Goal: Task Accomplishment & Management: Complete application form

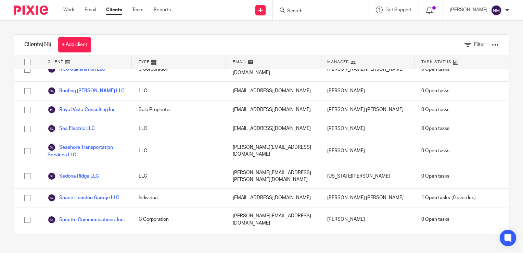
scroll to position [1137, 0]
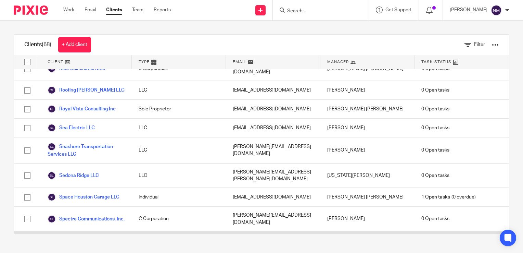
click at [92, 236] on link "Tech Solutions LR LLC" at bounding box center [78, 240] width 60 height 8
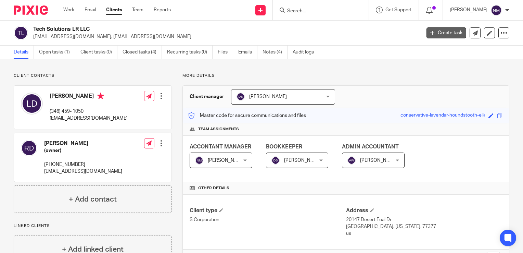
click at [442, 33] on link "Create task" at bounding box center [447, 32] width 40 height 11
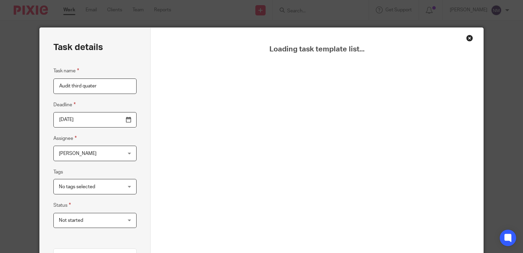
type input "Audit third quater"
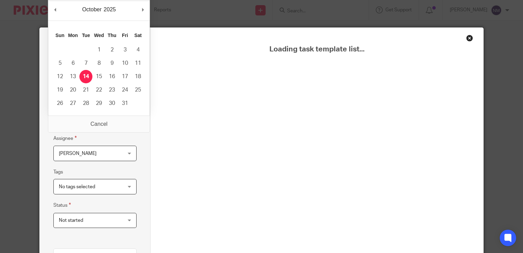
click at [126, 119] on input "2025-10-14" at bounding box center [94, 119] width 83 height 15
type input "2025-10-17"
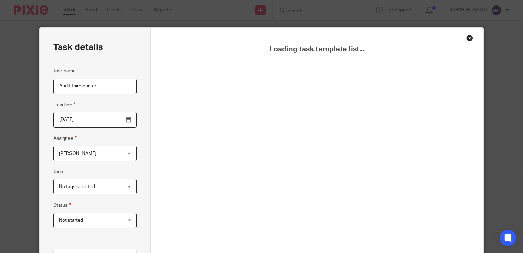
click at [127, 157] on div "Nancy Machado Nancy Machado" at bounding box center [94, 153] width 83 height 15
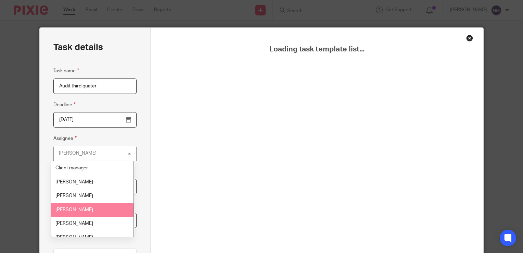
click at [83, 209] on span "Diego Bejarano" at bounding box center [74, 209] width 38 height 5
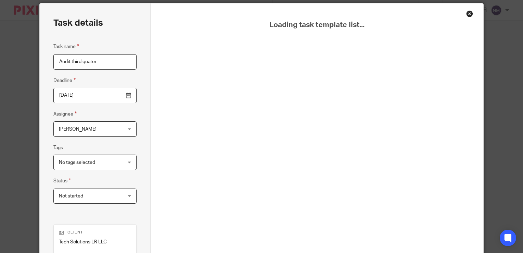
scroll to position [25, 0]
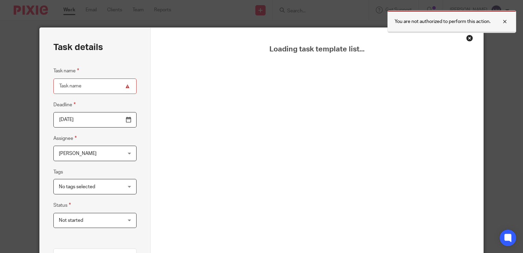
click at [507, 20] on div at bounding box center [500, 21] width 18 height 8
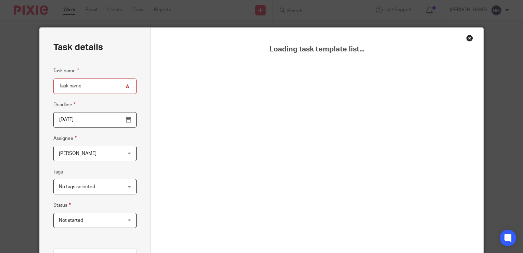
click at [468, 37] on div "Close this dialog window" at bounding box center [470, 38] width 7 height 7
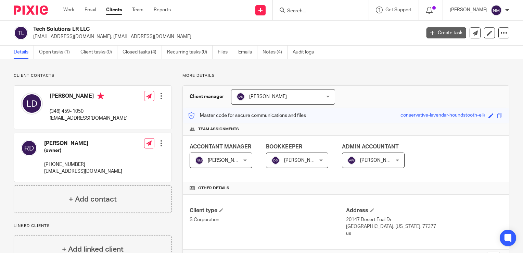
click at [452, 31] on link "Create task" at bounding box center [447, 32] width 40 height 11
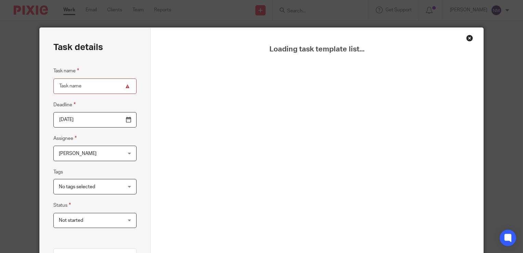
click at [199, 116] on div "Loading task template list..." at bounding box center [317, 199] width 299 height 309
click at [74, 86] on input "Task name" at bounding box center [94, 85] width 83 height 15
click at [469, 38] on div "Close this dialog window" at bounding box center [470, 38] width 7 height 7
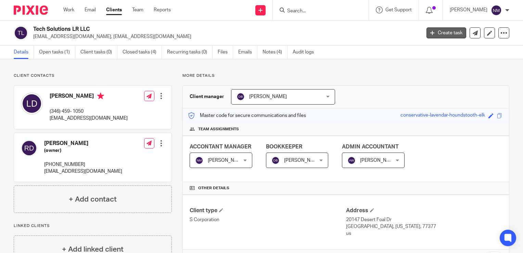
click at [449, 34] on link "Create task" at bounding box center [447, 32] width 40 height 11
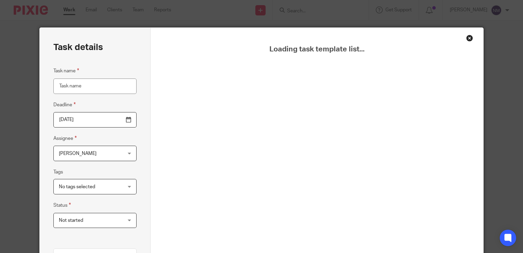
click at [92, 88] on input "Task name" at bounding box center [94, 85] width 83 height 15
type input "U"
type input "Audit for third quater"
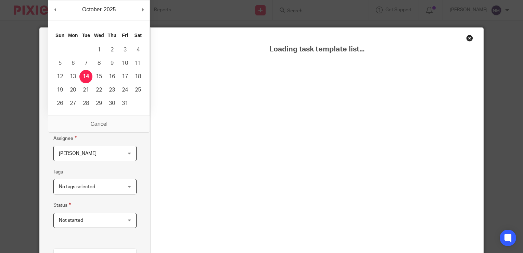
click at [128, 121] on input "2025-10-14" at bounding box center [94, 119] width 83 height 15
type input "2025-10-17"
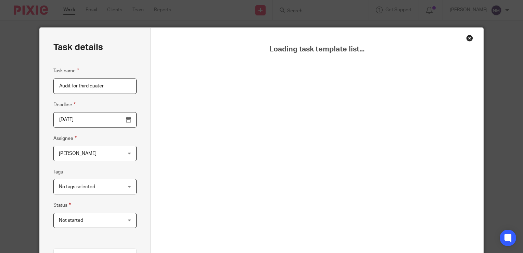
click at [127, 151] on div "Nancy Machado Nancy Machado" at bounding box center [94, 153] width 83 height 15
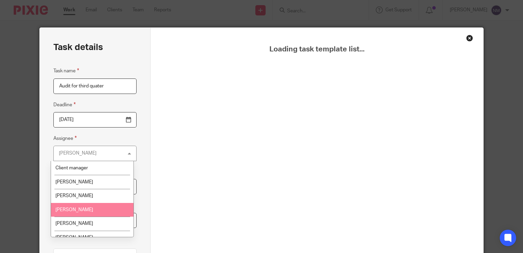
click at [90, 211] on li "[PERSON_NAME]" at bounding box center [92, 210] width 83 height 14
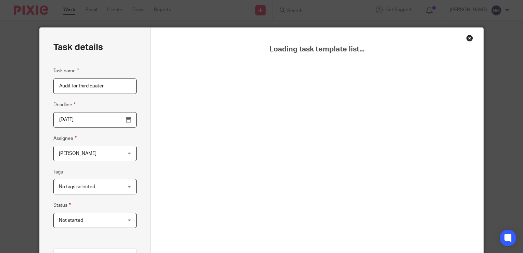
click at [269, 155] on div "Loading task template list..." at bounding box center [317, 199] width 299 height 309
click at [323, 149] on div "Loading task template list..." at bounding box center [317, 199] width 299 height 309
click at [499, 86] on div "Task details Task name Audit for third quater Deadline 2025-10-17 Assignee Dieg…" at bounding box center [261, 126] width 523 height 253
click at [470, 34] on div "Loading task template list..." at bounding box center [317, 191] width 333 height 326
click at [470, 39] on div "Close this dialog window" at bounding box center [470, 38] width 7 height 7
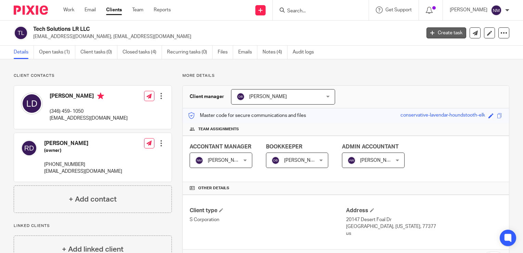
click at [444, 33] on link "Create task" at bounding box center [447, 32] width 40 height 11
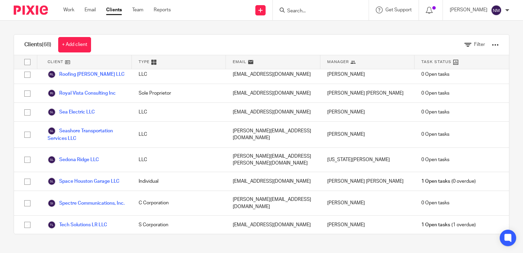
scroll to position [1152, 0]
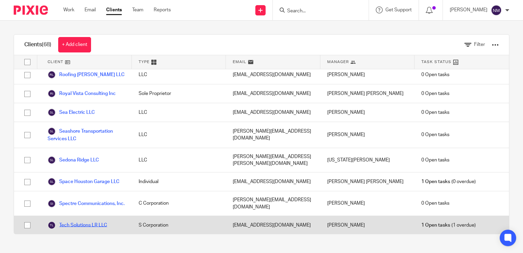
click at [83, 221] on link "Tech Solutions LR LLC" at bounding box center [78, 225] width 60 height 8
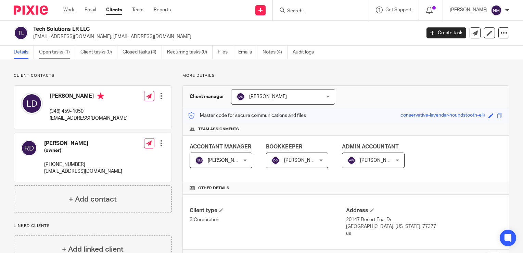
click at [60, 49] on link "Open tasks (1)" at bounding box center [57, 52] width 36 height 13
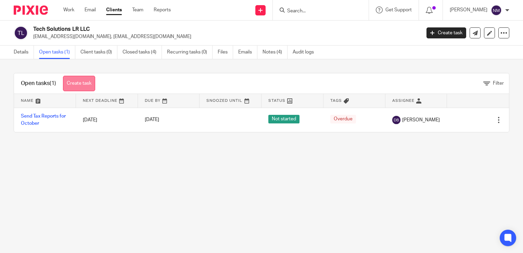
click at [80, 82] on link "Create task" at bounding box center [79, 83] width 32 height 15
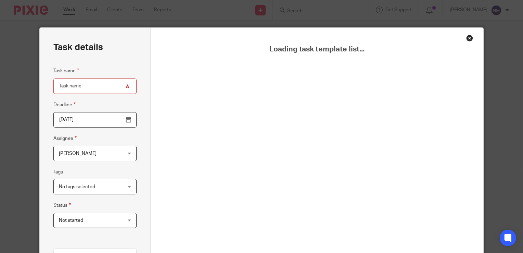
click at [470, 38] on div "Close this dialog window" at bounding box center [470, 38] width 7 height 7
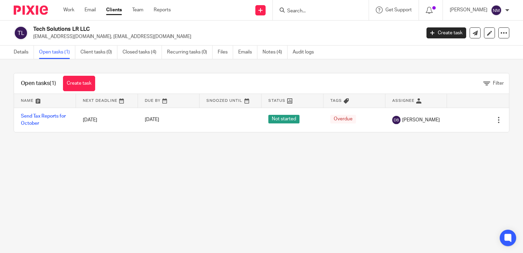
click at [499, 10] on img at bounding box center [496, 10] width 11 height 11
click at [481, 46] on span "Logout" at bounding box center [477, 47] width 15 height 5
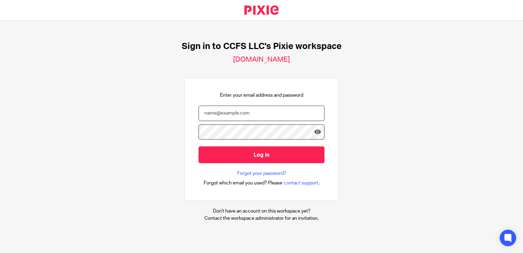
click at [261, 117] on input "email" at bounding box center [262, 113] width 126 height 15
type input "j"
type input "nancy@ccfsbookkeeping.com"
click at [199, 146] on input "Log in" at bounding box center [262, 154] width 126 height 17
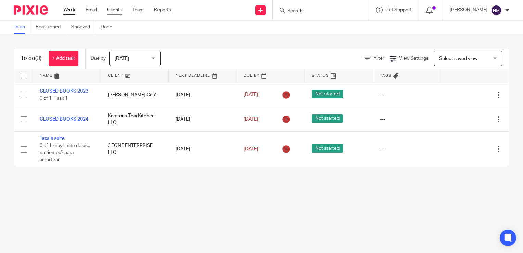
click at [114, 10] on link "Clients" at bounding box center [114, 10] width 15 height 7
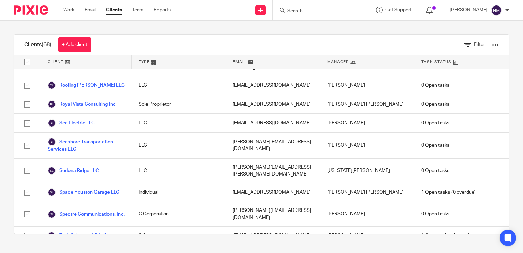
scroll to position [1143, 0]
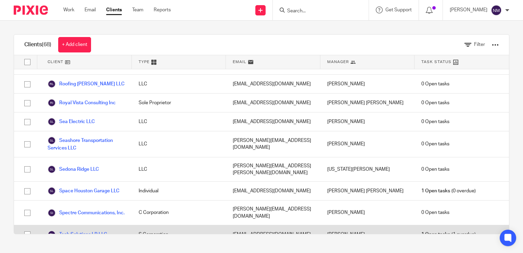
click at [98, 230] on link "Tech Solutions LR LLC" at bounding box center [78, 234] width 60 height 8
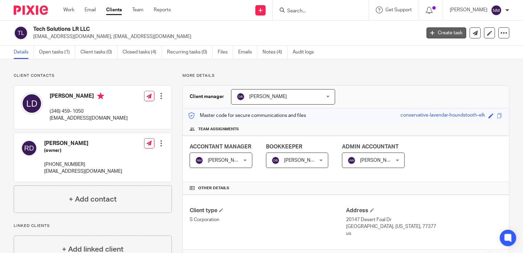
click at [448, 33] on link "Create task" at bounding box center [447, 32] width 40 height 11
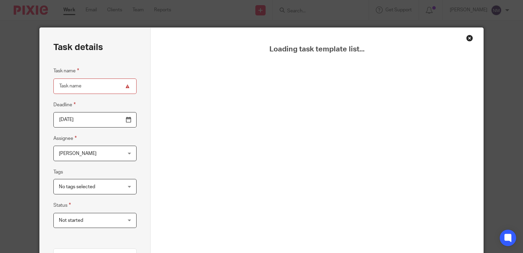
click at [463, 35] on div "Loading task template list..." at bounding box center [317, 191] width 333 height 326
click at [467, 37] on div "Close this dialog window" at bounding box center [470, 38] width 7 height 7
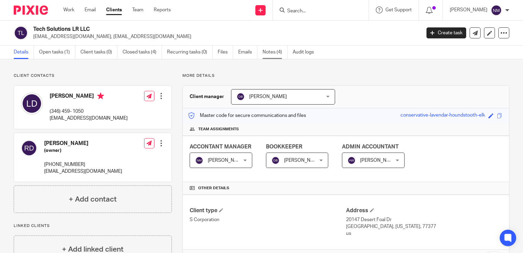
click at [273, 52] on link "Notes (4)" at bounding box center [275, 52] width 25 height 13
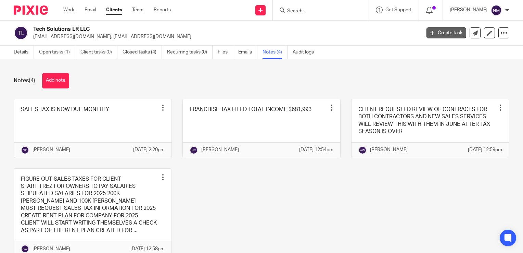
click at [455, 32] on link "Create task" at bounding box center [447, 32] width 40 height 11
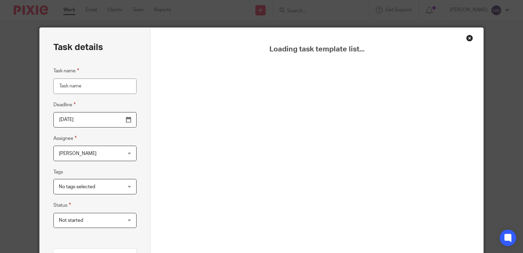
click at [467, 36] on div "Close this dialog window" at bounding box center [470, 38] width 7 height 7
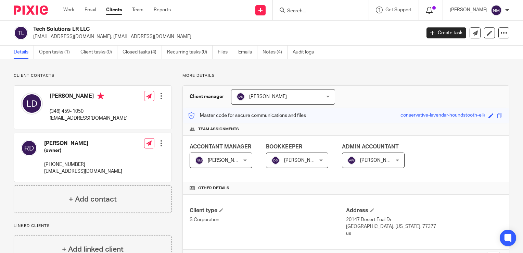
click at [433, 12] on icon at bounding box center [429, 10] width 7 height 7
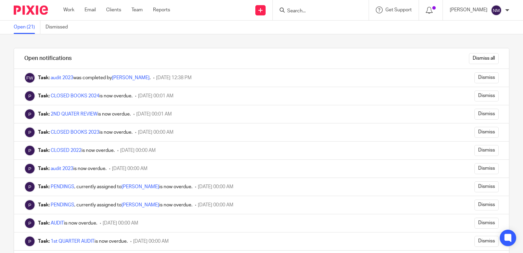
click at [20, 27] on link "Open (21)" at bounding box center [27, 27] width 27 height 13
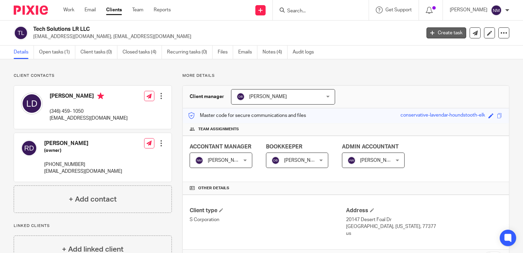
click at [437, 28] on link "Create task" at bounding box center [447, 32] width 40 height 11
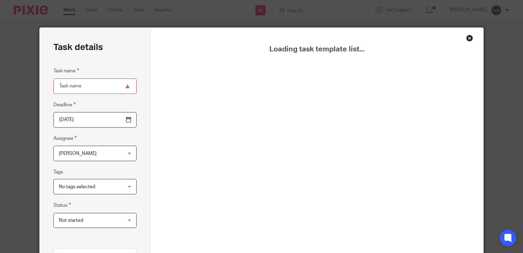
click at [470, 39] on div "Close this dialog window" at bounding box center [470, 38] width 7 height 7
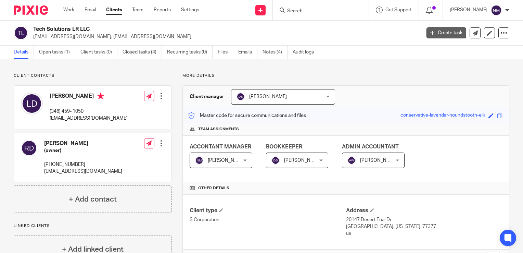
click at [451, 34] on link "Create task" at bounding box center [447, 32] width 40 height 11
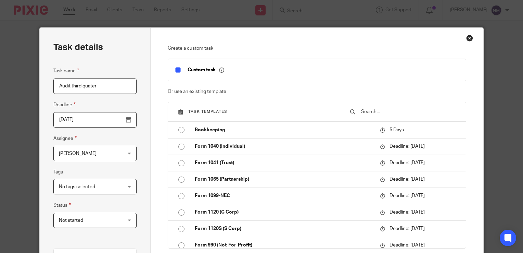
type input "Audit third quater"
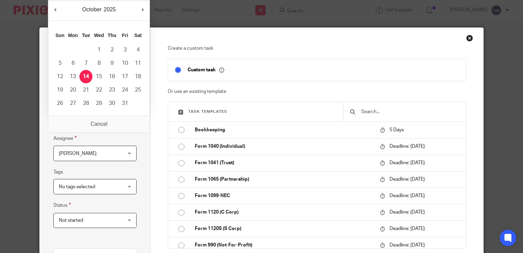
click at [129, 124] on input "[DATE]" at bounding box center [94, 119] width 83 height 15
type input "2025-10-17"
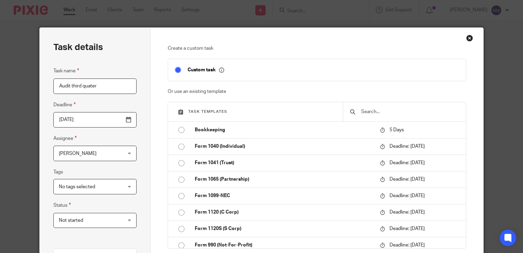
click at [125, 153] on div "Nancy Machado Nancy Machado" at bounding box center [94, 153] width 83 height 15
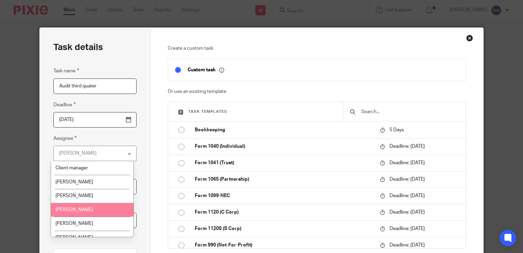
click at [115, 206] on li "[PERSON_NAME]" at bounding box center [92, 210] width 83 height 14
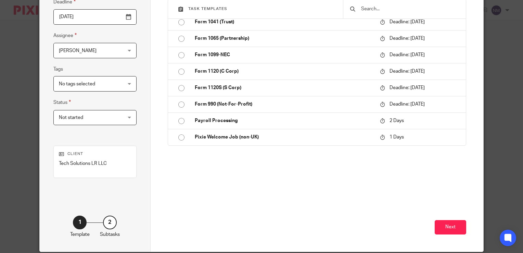
scroll to position [104, 0]
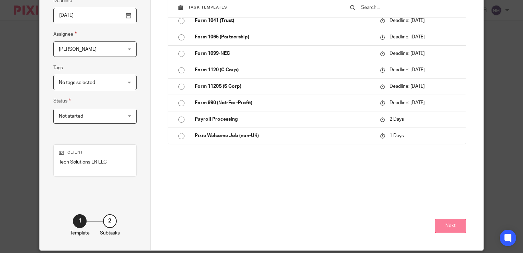
click at [438, 224] on button "Next" at bounding box center [451, 226] width 32 height 15
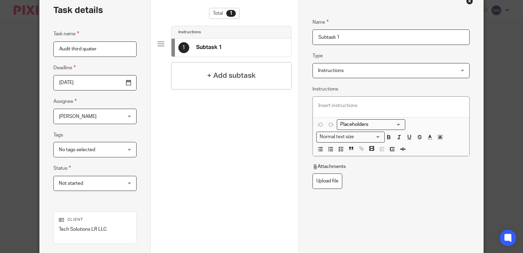
scroll to position [16, 0]
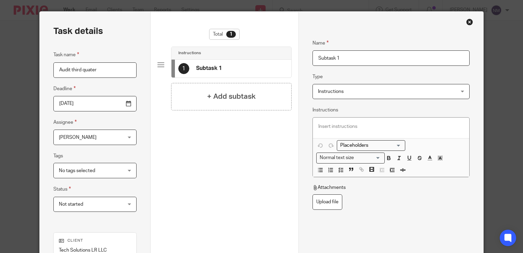
drag, startPoint x: 351, startPoint y: 58, endPoint x: 304, endPoint y: 69, distance: 48.4
click at [304, 69] on div "Name Subtask 1 Type Instructions Instructions Instructions Document signing - r…" at bounding box center [391, 175] width 185 height 326
type input "UNDEPOSITS"
click at [340, 125] on p at bounding box center [392, 126] width 146 height 7
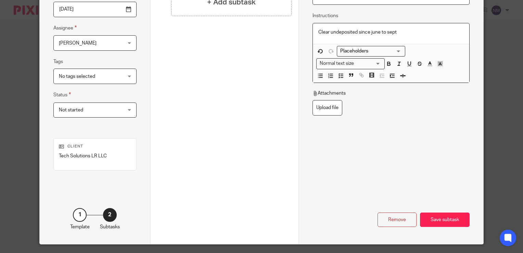
scroll to position [111, 0]
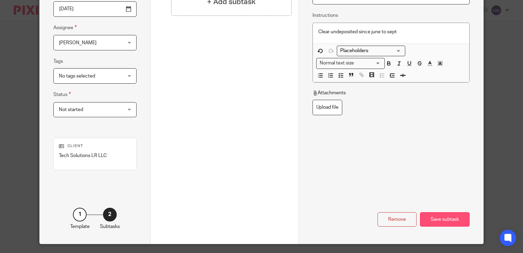
click at [427, 220] on div "Save subtask" at bounding box center [445, 219] width 50 height 15
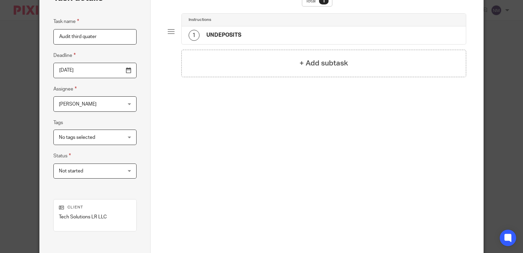
scroll to position [48, 0]
click at [319, 64] on h4 "+ Add subtask" at bounding box center [324, 64] width 49 height 11
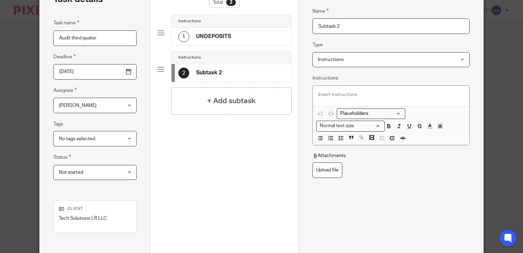
click at [347, 32] on input "Subtask 2" at bounding box center [391, 25] width 157 height 15
type input "S"
click at [347, 32] on input "C" at bounding box center [391, 25] width 157 height 15
type input "COMPUTER & TABLES"
click at [352, 92] on p at bounding box center [392, 94] width 146 height 7
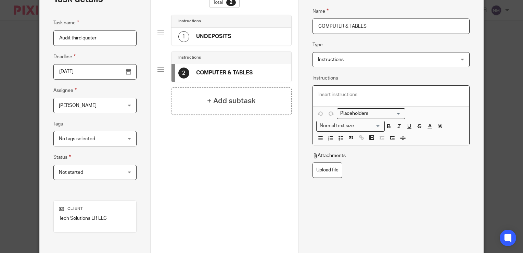
click at [352, 92] on p at bounding box center [392, 94] width 146 height 7
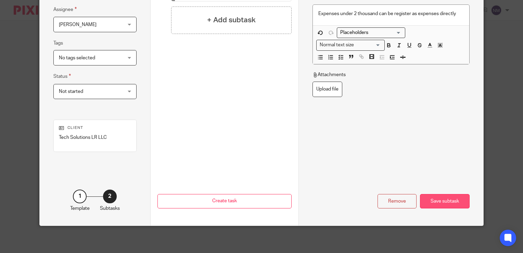
click at [430, 202] on div "Save subtask" at bounding box center [445, 201] width 50 height 15
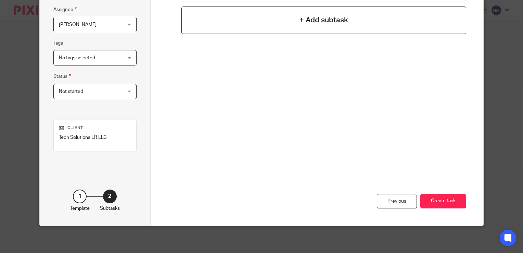
click at [333, 15] on h4 "+ Add subtask" at bounding box center [324, 20] width 49 height 11
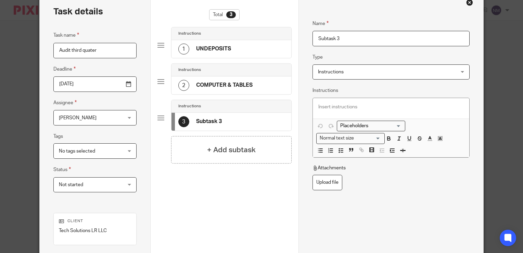
scroll to position [36, 0]
drag, startPoint x: 366, startPoint y: 38, endPoint x: 330, endPoint y: 40, distance: 35.7
click at [330, 40] on input "Subtask 3" at bounding box center [391, 38] width 157 height 15
drag, startPoint x: 348, startPoint y: 38, endPoint x: 308, endPoint y: 34, distance: 40.2
click at [308, 34] on div "Name UNDEPOSITS Type Instructions Instructions Instructions Document signing - …" at bounding box center [391, 155] width 185 height 326
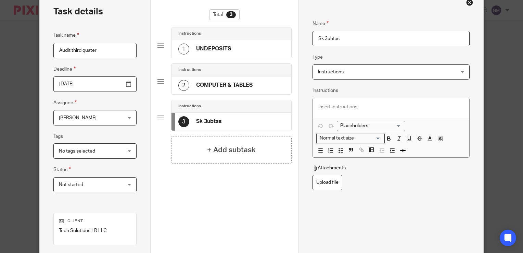
click at [308, 34] on div "Name UNDEPOSITS Type Instructions Instructions Instructions Document signing - …" at bounding box center [391, 155] width 185 height 326
drag, startPoint x: 343, startPoint y: 36, endPoint x: 293, endPoint y: 40, distance: 50.5
click at [293, 40] on div "Task details Task name Audit third quater Deadline 2025-10-17 Assignee Diego Be…" at bounding box center [262, 155] width 444 height 326
type input "SALES TAXES PAYABLE"
click at [319, 104] on p at bounding box center [392, 106] width 146 height 7
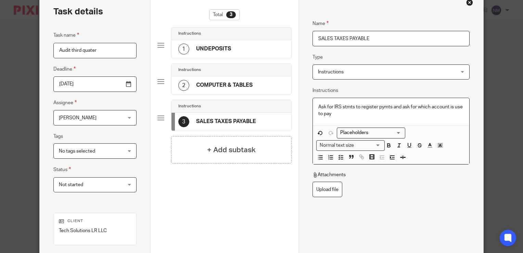
scroll to position [128, 0]
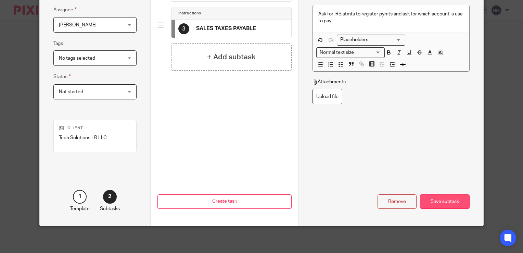
click at [433, 204] on div "Save subtask" at bounding box center [445, 201] width 50 height 15
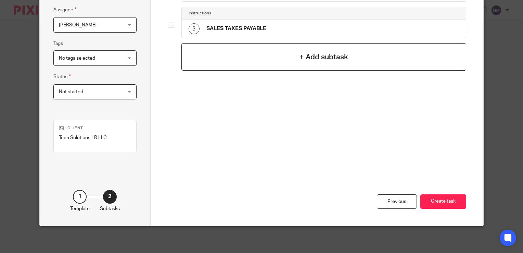
click at [355, 52] on div "+ Add subtask" at bounding box center [324, 56] width 285 height 27
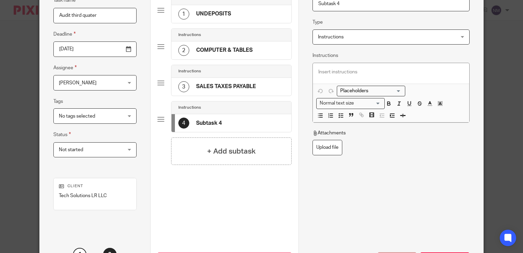
scroll to position [70, 0]
drag, startPoint x: 377, startPoint y: 6, endPoint x: 315, endPoint y: 12, distance: 62.3
click at [315, 12] on div "Name Subtask 4 Type Instructions Instructions Instructions Document signing - r…" at bounding box center [391, 93] width 157 height 236
type input "A/R"
click at [369, 70] on p at bounding box center [392, 72] width 146 height 7
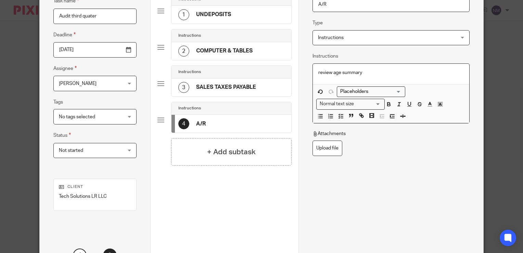
drag, startPoint x: 362, startPoint y: 72, endPoint x: 312, endPoint y: 74, distance: 49.7
click at [313, 74] on div "review age summary" at bounding box center [391, 74] width 157 height 21
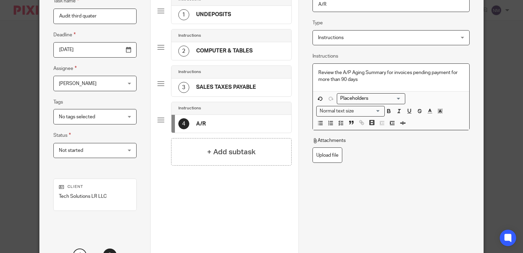
click at [349, 71] on p "Review the A/P Aging Summary for invoices pending payment for more than 90 days" at bounding box center [392, 76] width 146 height 14
click at [348, 72] on p "Review the A/P Aging Summary for invoices pending payment for more than 90 days" at bounding box center [392, 76] width 146 height 14
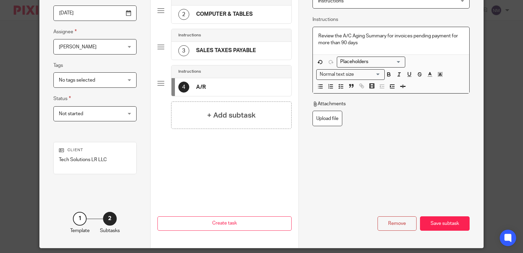
scroll to position [114, 0]
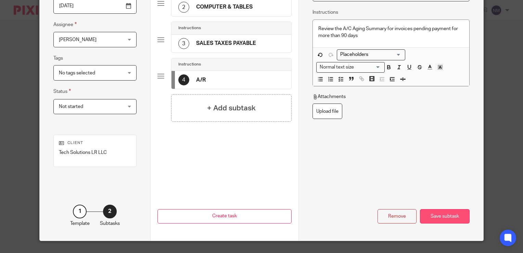
click at [446, 212] on div "Save subtask" at bounding box center [445, 216] width 50 height 15
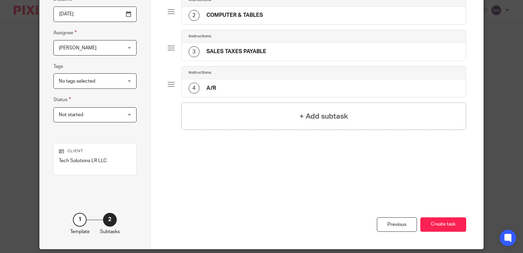
scroll to position [107, 0]
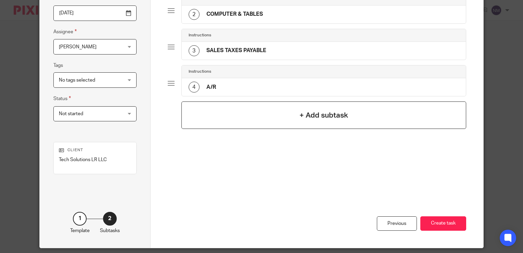
click at [333, 116] on h4 "+ Add subtask" at bounding box center [324, 115] width 49 height 11
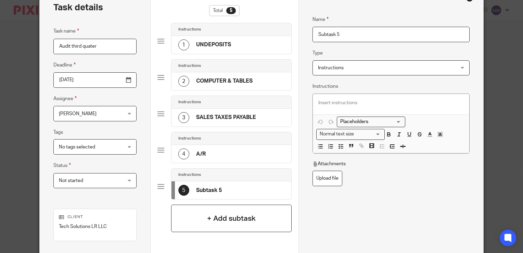
scroll to position [28, 0]
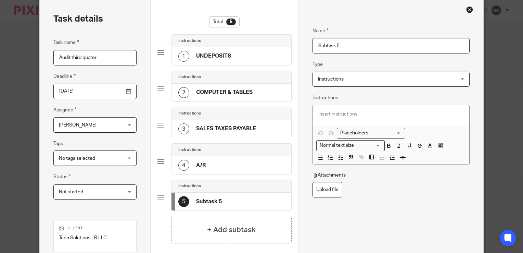
drag, startPoint x: 353, startPoint y: 44, endPoint x: 296, endPoint y: 53, distance: 57.9
click at [296, 53] on div "Task details Task name Audit third quater Deadline 2025-10-17 Assignee Diego Be…" at bounding box center [262, 162] width 444 height 326
click at [296, 53] on div "Total 5 Instructions 1 UNDEPOSITS Instructions 2 COMPUTER & TABLES Instructions…" at bounding box center [225, 162] width 148 height 326
drag, startPoint x: 342, startPoint y: 48, endPoint x: 293, endPoint y: 49, distance: 49.0
click at [293, 49] on div "Task details Task name Audit third quater Deadline 2025-10-17 Assignee Diego Be…" at bounding box center [262, 162] width 444 height 326
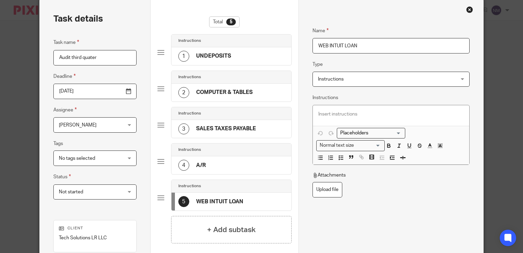
type input "WEB INTUIT LOAN"
click at [327, 108] on div at bounding box center [391, 115] width 157 height 21
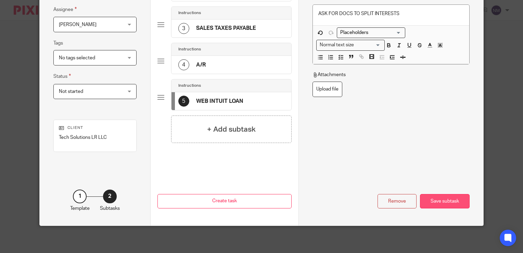
click at [429, 203] on div "Save subtask" at bounding box center [445, 201] width 50 height 15
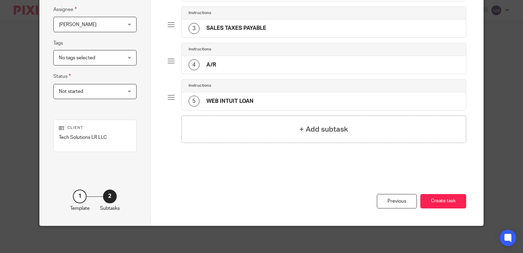
scroll to position [73, 0]
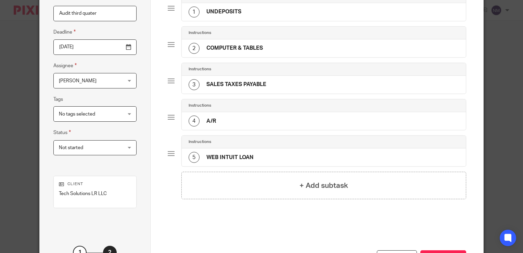
click at [268, 47] on div "2 COMPUTER & TABLES" at bounding box center [324, 48] width 285 height 18
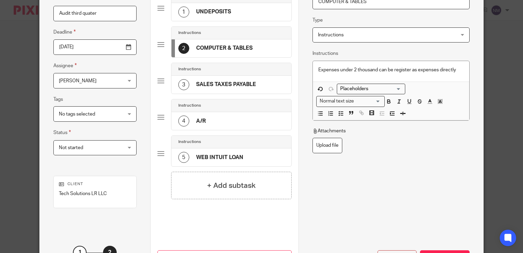
click at [458, 72] on p "Expenses under 2 thousand can be register as expenses directly" at bounding box center [392, 69] width 146 height 7
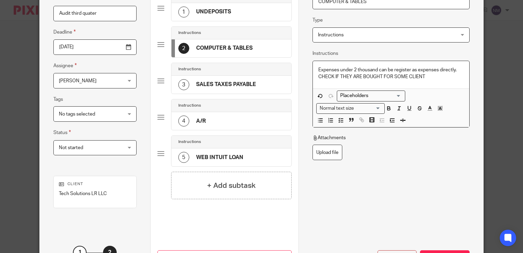
click at [332, 76] on p "CHECK IF THEY ARE BOUGHT FOR SOME CLIENT" at bounding box center [392, 76] width 146 height 7
click at [359, 76] on p "Expenses under 2 thousand can be register as expenses directly. VERIFY IF THEY …" at bounding box center [392, 73] width 146 height 14
click at [408, 76] on p "Expenses under 2 thousand can be register as expenses directly. VERIFY IF THEY …" at bounding box center [392, 73] width 146 height 14
click at [426, 200] on div "Name COMPUTER & TABLES Type Instructions Instructions Instructions Document sig…" at bounding box center [391, 91] width 157 height 239
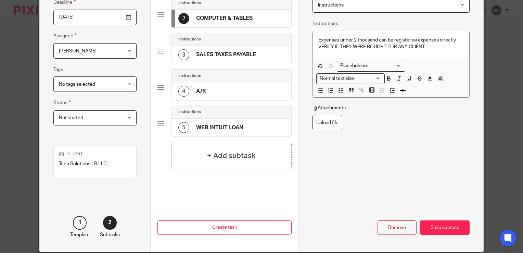
scroll to position [103, 0]
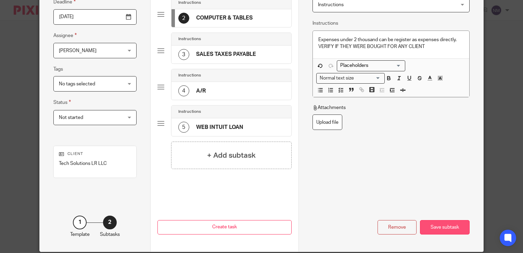
click at [445, 229] on div "Save subtask" at bounding box center [445, 227] width 50 height 15
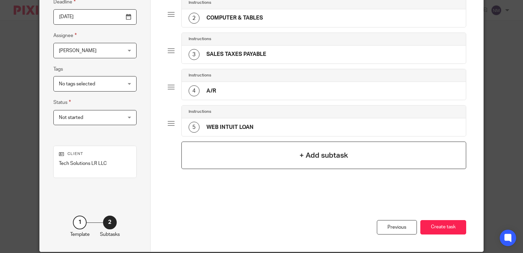
click at [321, 153] on h4 "+ Add subtask" at bounding box center [324, 155] width 49 height 11
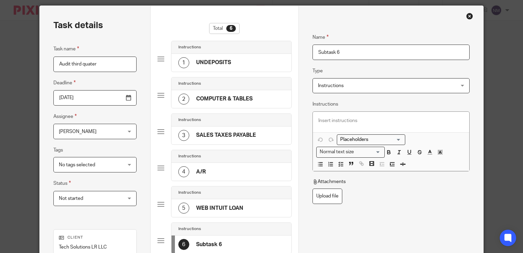
scroll to position [0, 0]
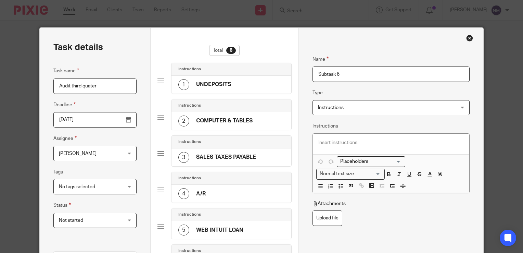
drag, startPoint x: 342, startPoint y: 80, endPoint x: 299, endPoint y: 75, distance: 43.4
click at [299, 75] on div "Name UNDEPOSITS Type Instructions Instructions Instructions Document signing - …" at bounding box center [391, 192] width 185 height 329
type input "contractors by Gusto"
click at [341, 144] on p at bounding box center [392, 142] width 146 height 7
click at [347, 141] on p "find the names to add in qbo f" at bounding box center [392, 142] width 146 height 7
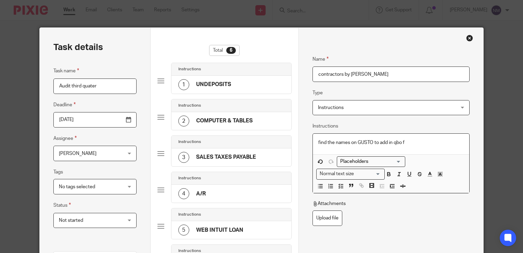
click at [386, 141] on p "find the names on GUSTO to add in qbo f" at bounding box center [392, 142] width 146 height 7
click at [408, 142] on p "find the names on GUSTO to add it in qbo f" at bounding box center [392, 142] width 146 height 7
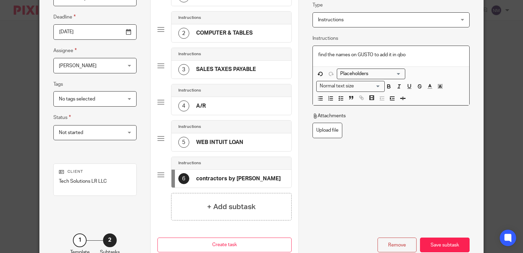
scroll to position [90, 0]
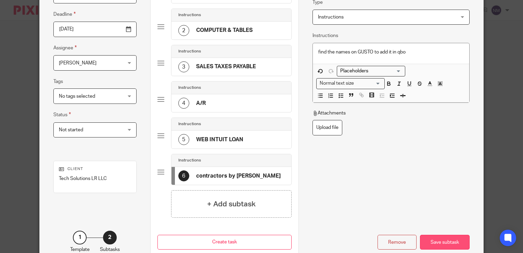
click at [442, 244] on div "Save subtask" at bounding box center [445, 242] width 50 height 15
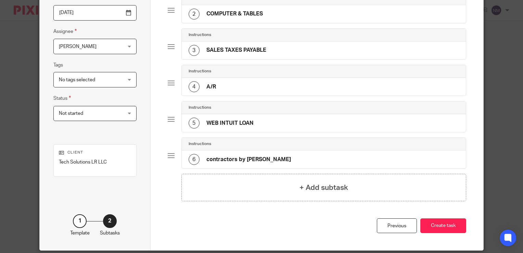
scroll to position [111, 0]
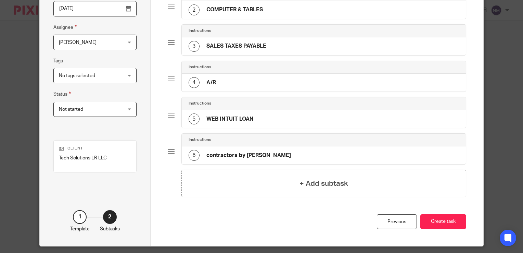
click at [283, 124] on div "5 WEB INTUIT LOAN" at bounding box center [324, 119] width 285 height 18
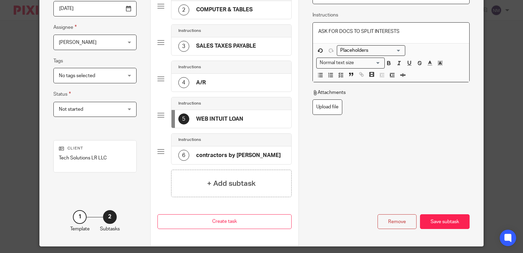
click at [407, 34] on p "ASK FOR DOCS TO SPLIT INTERESTS" at bounding box center [392, 31] width 146 height 7
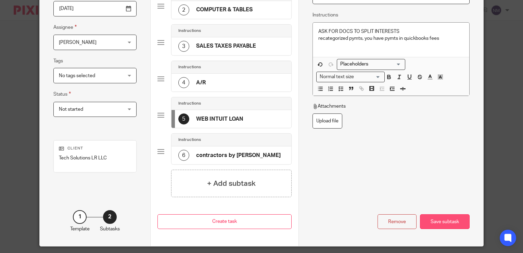
click at [439, 224] on div "Save subtask" at bounding box center [445, 221] width 50 height 15
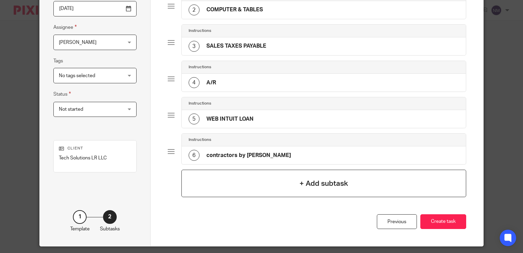
click at [306, 179] on h4 "+ Add subtask" at bounding box center [324, 183] width 49 height 11
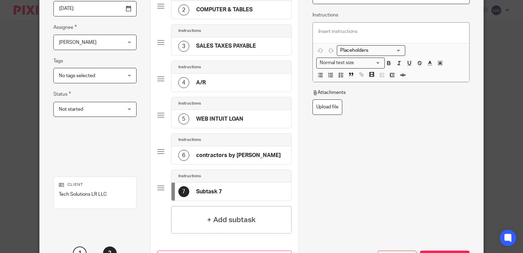
scroll to position [26, 0]
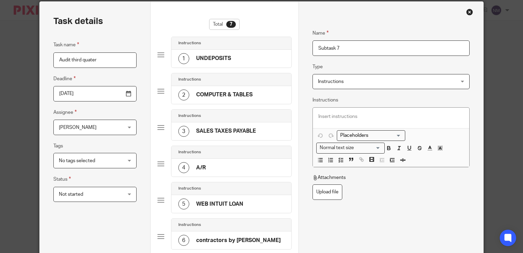
drag, startPoint x: 346, startPoint y: 49, endPoint x: 300, endPoint y: 47, distance: 45.6
click at [300, 47] on div "Name UNDEPOSITS Type Instructions Instructions Instructions Document signing - …" at bounding box center [391, 185] width 185 height 366
type input "cash on hand"
click at [329, 116] on p at bounding box center [392, 116] width 146 height 7
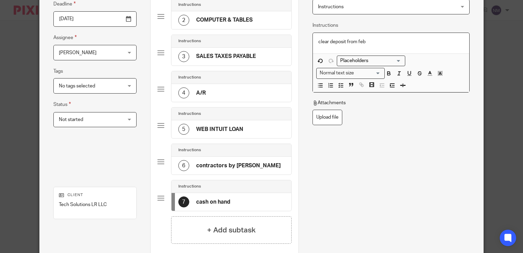
scroll to position [166, 0]
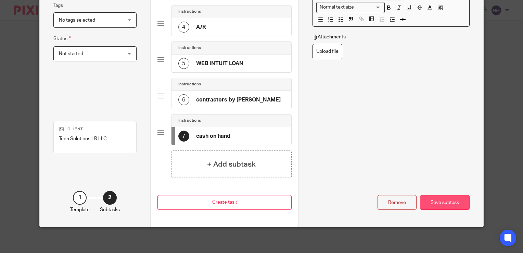
click at [440, 200] on div "Save subtask" at bounding box center [445, 202] width 50 height 15
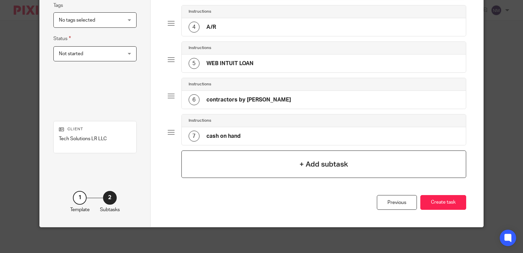
click at [321, 162] on h4 "+ Add subtask" at bounding box center [324, 164] width 49 height 11
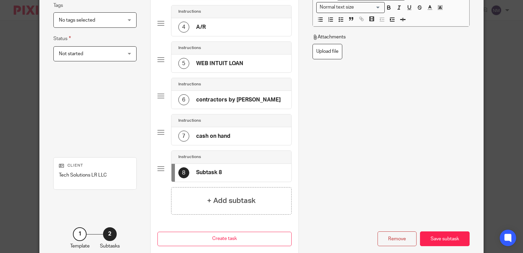
scroll to position [0, 0]
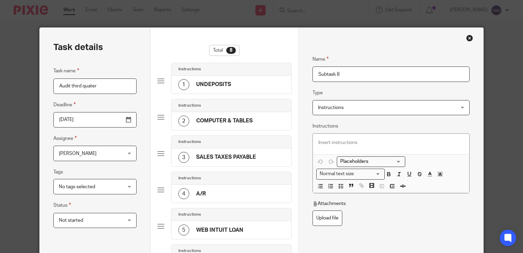
drag, startPoint x: 355, startPoint y: 75, endPoint x: 300, endPoint y: 69, distance: 55.2
click at [300, 69] on div "Name UNDEPOSITS Type Instructions Instructions Instructions Document signing - …" at bounding box center [391, 229] width 185 height 402
type input "ONDECK CAPITAL LOAN"
click at [332, 146] on div at bounding box center [391, 144] width 157 height 21
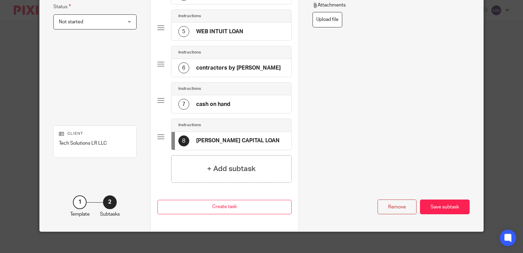
scroll to position [202, 0]
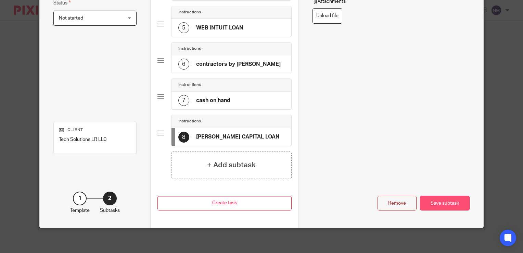
click at [444, 200] on div "Save subtask" at bounding box center [445, 203] width 50 height 15
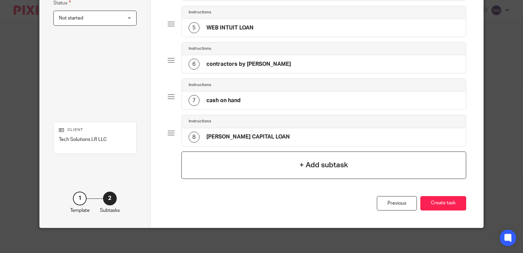
click at [314, 162] on h4 "+ Add subtask" at bounding box center [324, 165] width 49 height 11
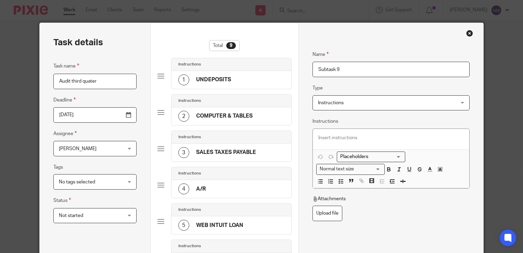
scroll to position [3, 0]
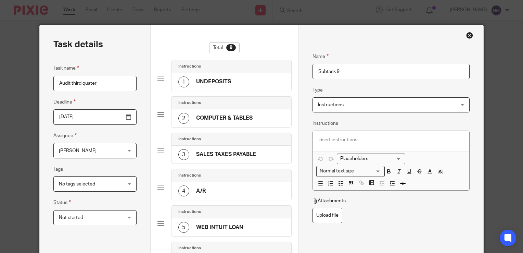
click at [360, 72] on input "Subtask 9" at bounding box center [391, 71] width 157 height 15
drag, startPoint x: 342, startPoint y: 61, endPoint x: 344, endPoint y: 75, distance: 13.5
click at [344, 75] on fieldset "Name Subtask 9" at bounding box center [391, 60] width 157 height 37
drag, startPoint x: 343, startPoint y: 72, endPoint x: 296, endPoint y: 76, distance: 47.1
click at [299, 76] on div "Name UNDEPOSITS Type Instructions Instructions Instructions Document signing - …" at bounding box center [391, 244] width 185 height 438
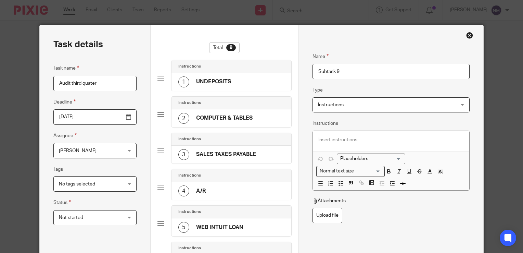
click at [463, 204] on div "Attachments" at bounding box center [391, 202] width 157 height 10
drag, startPoint x: 343, startPoint y: 72, endPoint x: 311, endPoint y: 71, distance: 32.2
click at [313, 71] on input "Subtask 9" at bounding box center [391, 71] width 157 height 15
paste input "Move the clients' cents from the 'Computer & Apps' category to 'Bank Fees"
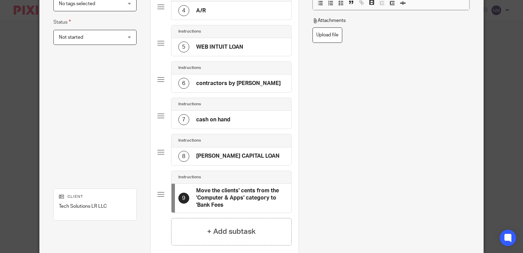
scroll to position [250, 0]
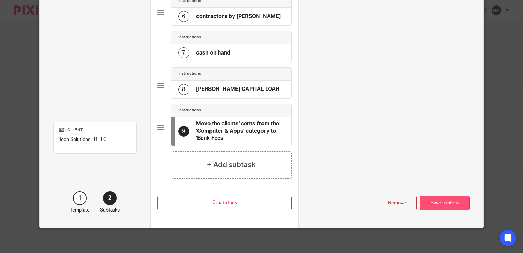
type input "Move the clients' cents from the 'Computer & Apps' category to 'Bank Fees"
click at [448, 206] on div "Save subtask" at bounding box center [445, 203] width 50 height 15
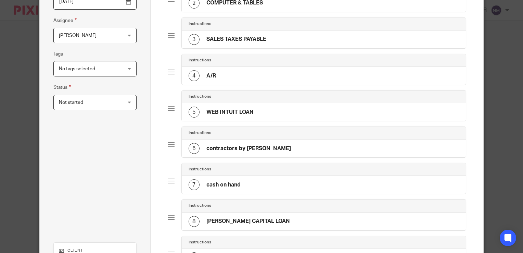
scroll to position [139, 0]
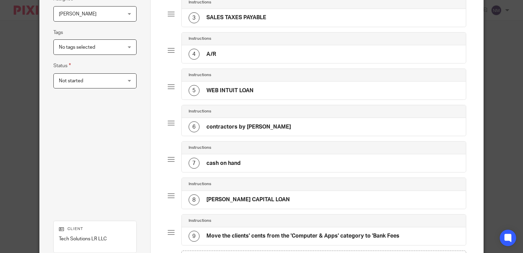
click at [298, 126] on div "6 contractors by Gusto" at bounding box center [324, 127] width 285 height 18
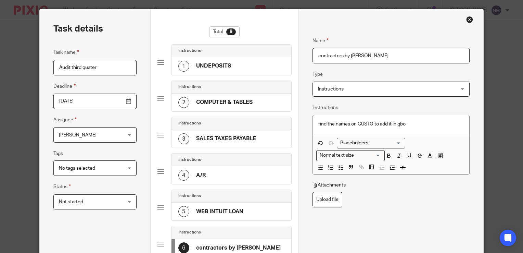
scroll to position [17, 0]
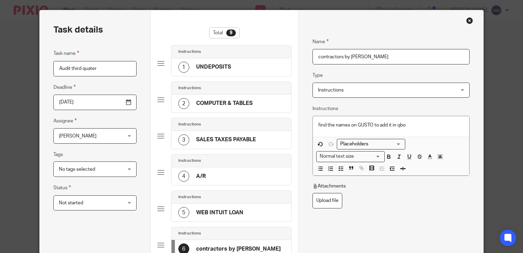
click at [373, 55] on input "contractors by Gusto" at bounding box center [391, 56] width 157 height 15
type input "contractors"
click at [408, 125] on p "find the names on GUSTO to add it in qbo" at bounding box center [392, 125] width 146 height 7
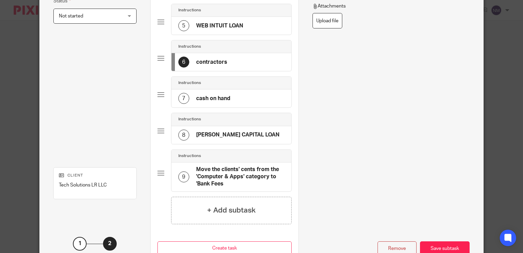
scroll to position [205, 0]
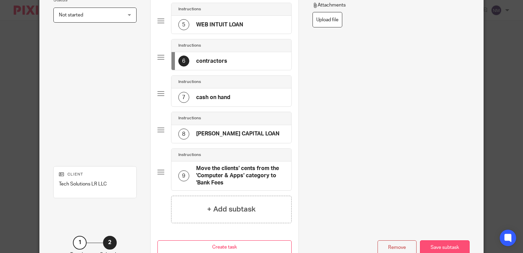
click at [440, 242] on div "Save subtask" at bounding box center [445, 247] width 50 height 15
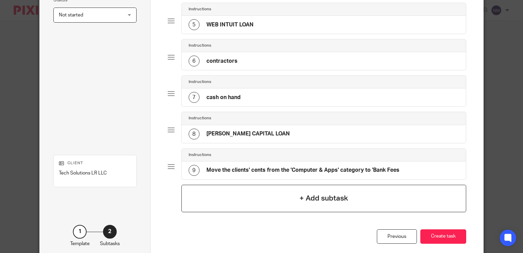
click at [337, 197] on h4 "+ Add subtask" at bounding box center [324, 198] width 49 height 11
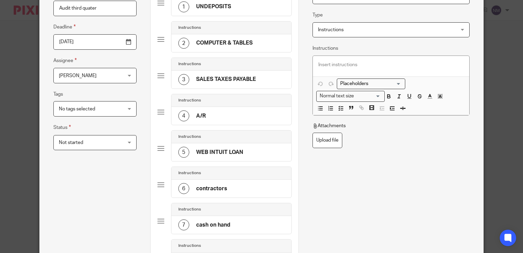
scroll to position [0, 0]
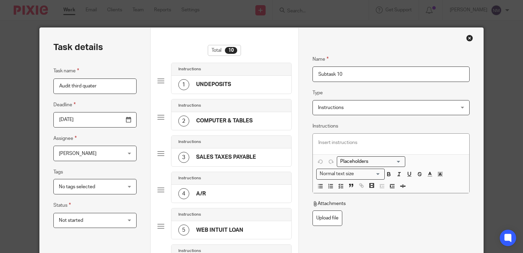
drag, startPoint x: 371, startPoint y: 79, endPoint x: 310, endPoint y: 77, distance: 61.7
type input "recategorized MEALS & ENTERT."
click at [341, 138] on div at bounding box center [391, 144] width 157 height 21
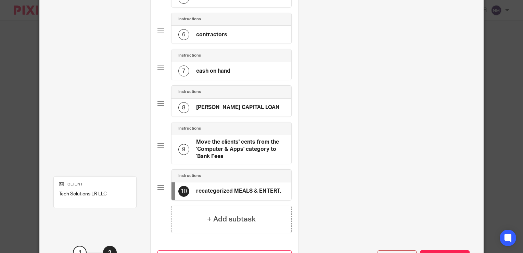
scroll to position [286, 0]
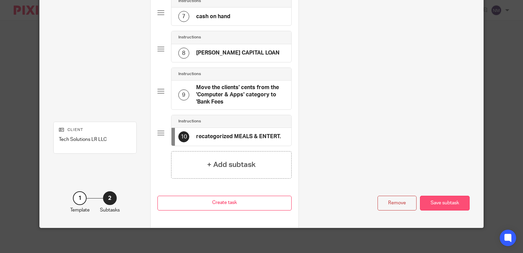
click at [433, 201] on div "Save subtask" at bounding box center [445, 203] width 50 height 15
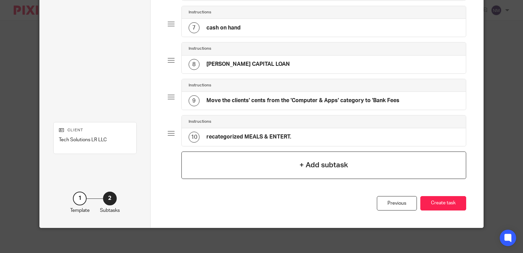
click at [329, 162] on h4 "+ Add subtask" at bounding box center [324, 165] width 49 height 11
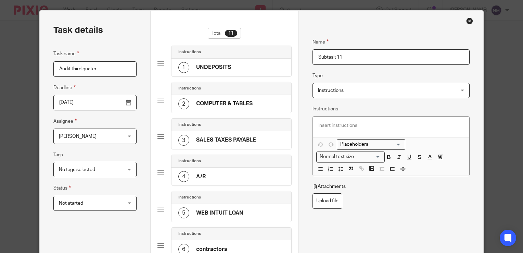
scroll to position [5, 0]
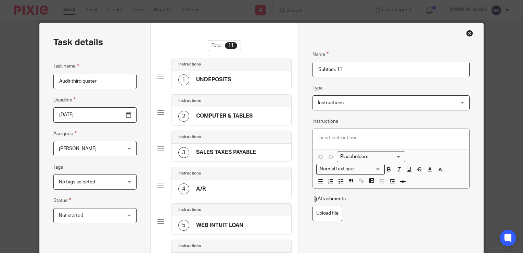
drag, startPoint x: 379, startPoint y: 69, endPoint x: 306, endPoint y: 79, distance: 73.7
type input "REVIEW MEALS 50%"
click at [353, 136] on p at bounding box center [392, 137] width 146 height 7
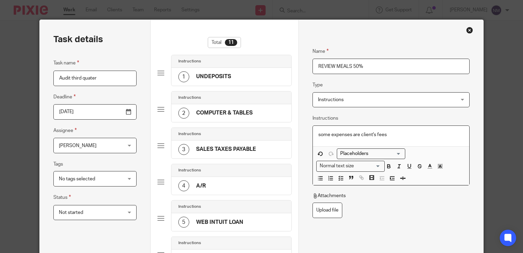
scroll to position [4, 0]
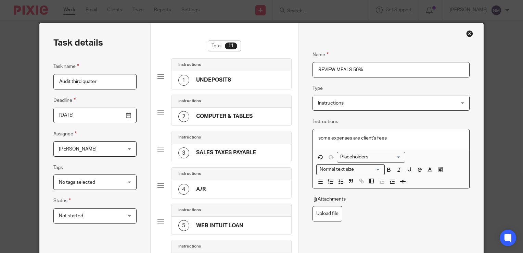
click at [393, 136] on p "some expenses are client's fees" at bounding box center [392, 138] width 146 height 7
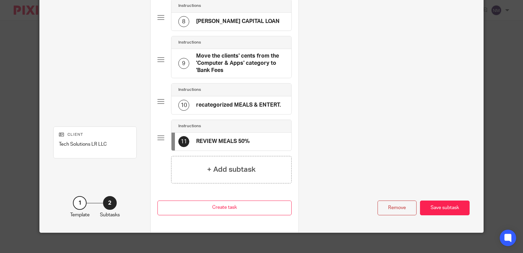
scroll to position [322, 0]
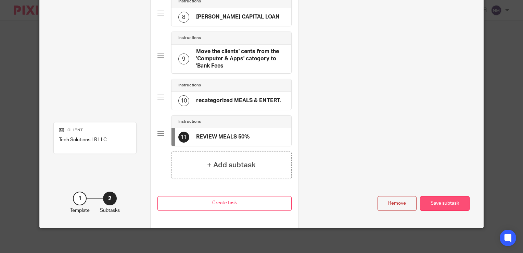
click at [448, 199] on div "Save subtask" at bounding box center [445, 203] width 50 height 15
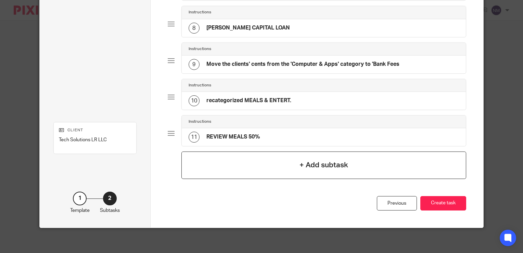
click at [313, 162] on h4 "+ Add subtask" at bounding box center [324, 165] width 49 height 11
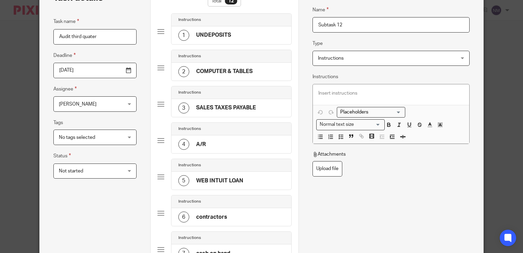
scroll to position [0, 0]
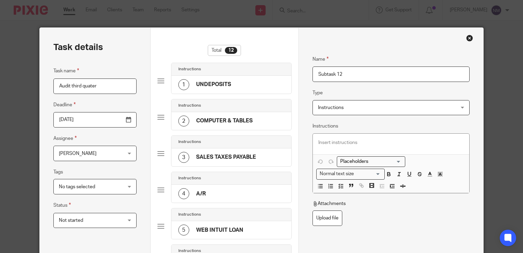
drag, startPoint x: 349, startPoint y: 75, endPoint x: 307, endPoint y: 77, distance: 42.2
type input "CLEAR ASK CLIENT INCOME AND ASK CLIENT EXPENSES, BEFORE YOU SEND THE REPORT"
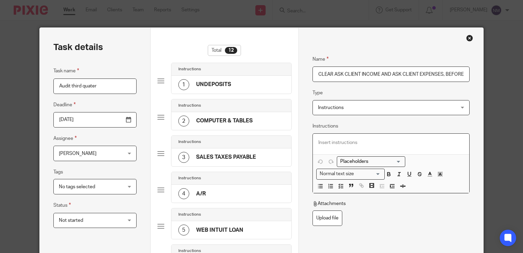
click at [331, 151] on div at bounding box center [391, 144] width 157 height 21
click at [377, 142] on p "check if some of them are for jewelry" at bounding box center [392, 142] width 146 height 7
click at [378, 142] on p "check if some of them are for jewelry" at bounding box center [392, 142] width 146 height 7
click at [404, 143] on p "check if some of them are from jewelry" at bounding box center [392, 142] width 146 height 7
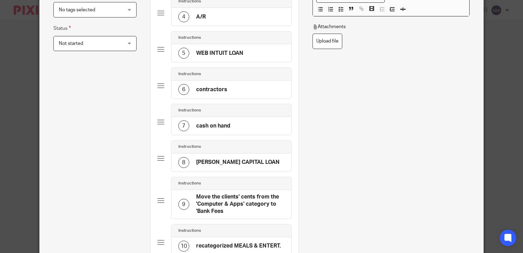
scroll to position [369, 0]
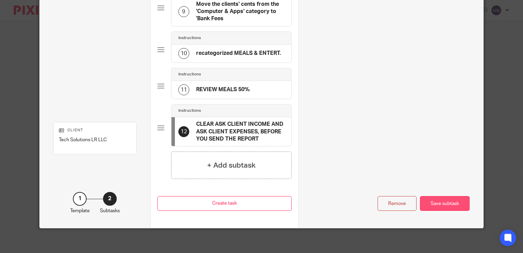
click at [436, 201] on div "Save subtask" at bounding box center [445, 203] width 50 height 15
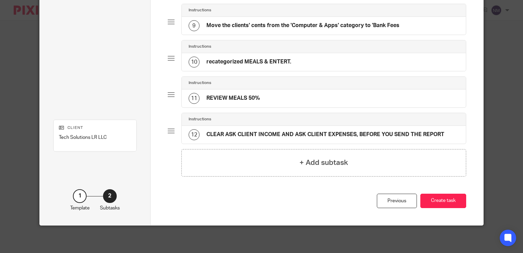
scroll to position [347, 0]
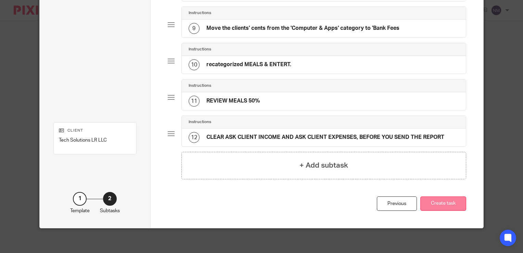
click at [443, 200] on button "Create task" at bounding box center [444, 203] width 46 height 15
